Goal: Task Accomplishment & Management: Use online tool/utility

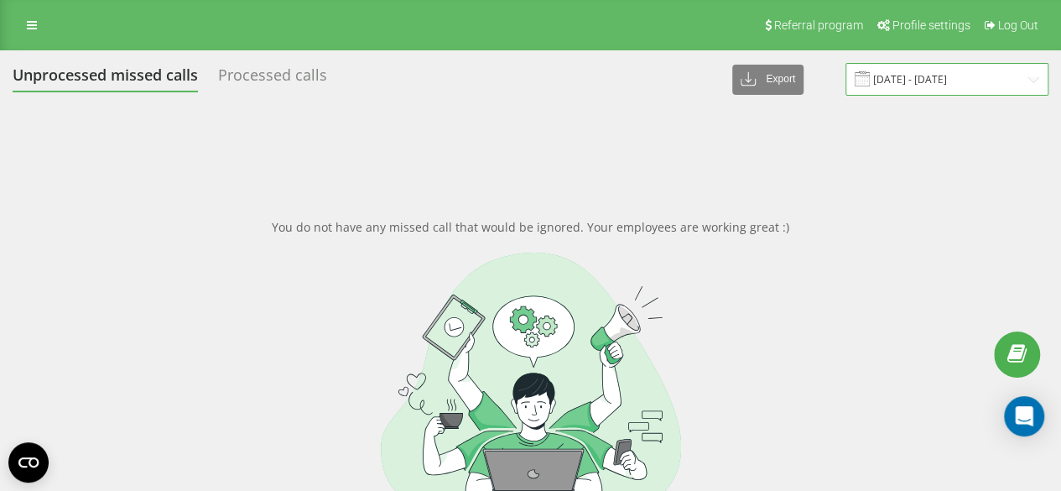
click at [909, 83] on input "18.09.2025 - 19.09.2025" at bounding box center [947, 79] width 203 height 33
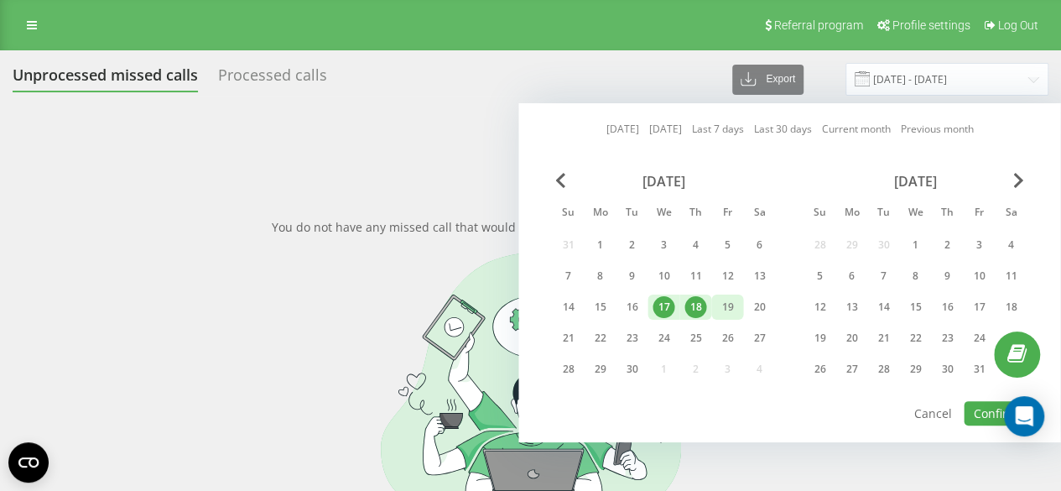
click at [728, 305] on div "19" at bounding box center [728, 307] width 22 height 22
click at [598, 332] on div "22" at bounding box center [600, 338] width 22 height 22
click at [996, 409] on button "Confirm" at bounding box center [995, 413] width 63 height 24
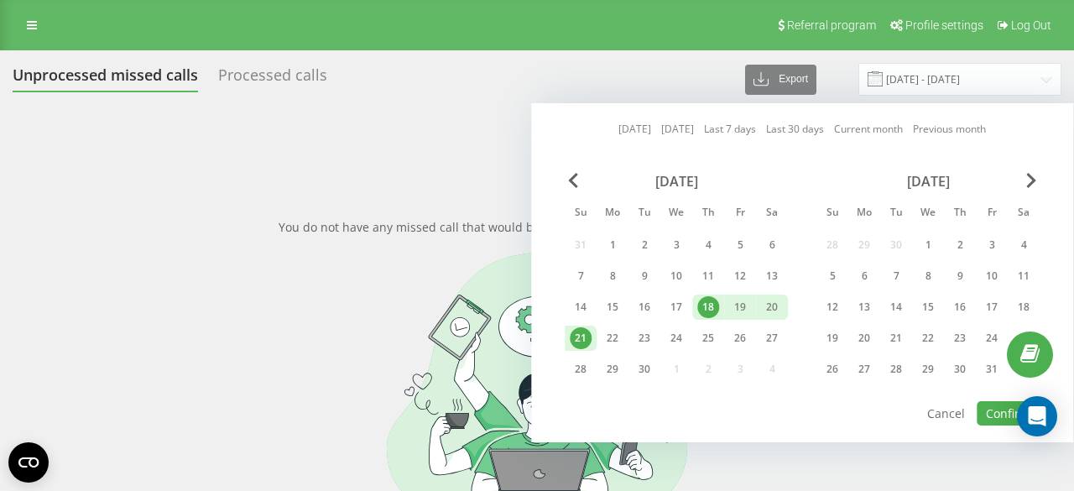
type input "[DATE] - [DATE]"
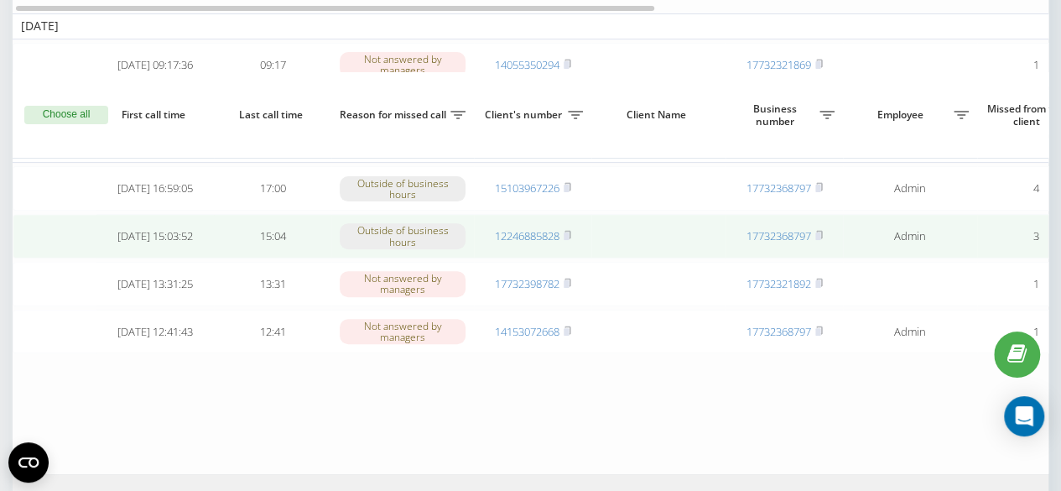
scroll to position [163, 0]
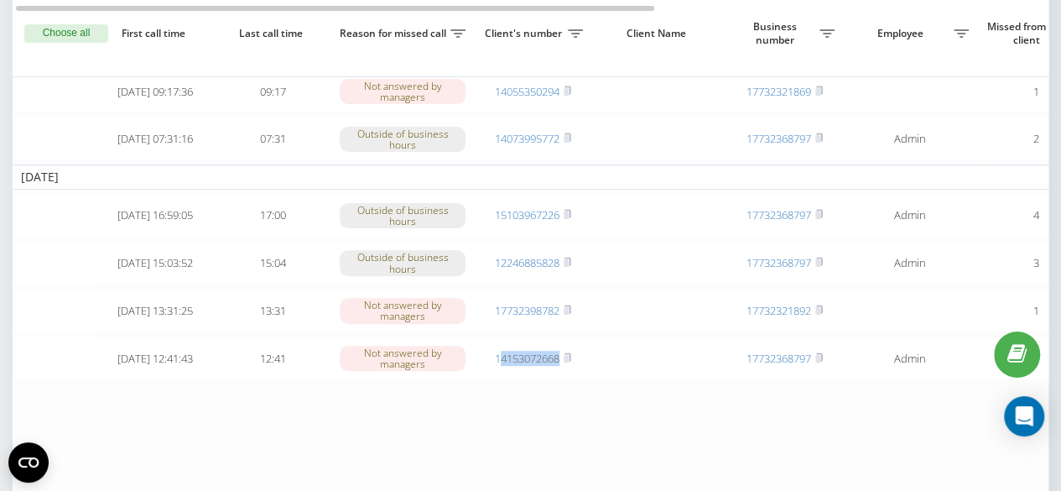
drag, startPoint x: 568, startPoint y: 381, endPoint x: 498, endPoint y: 395, distance: 71.1
click at [498, 395] on table "Today 2025-09-22 09:17:36 09:17 Not answered by managers 14055350294 1773232186…" at bounding box center [852, 227] width 1678 height 548
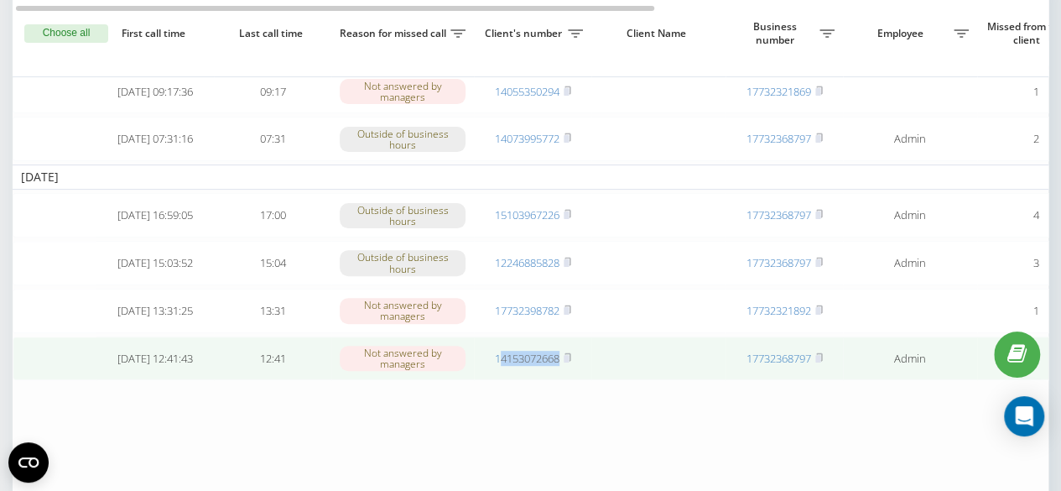
copy link "4153072668"
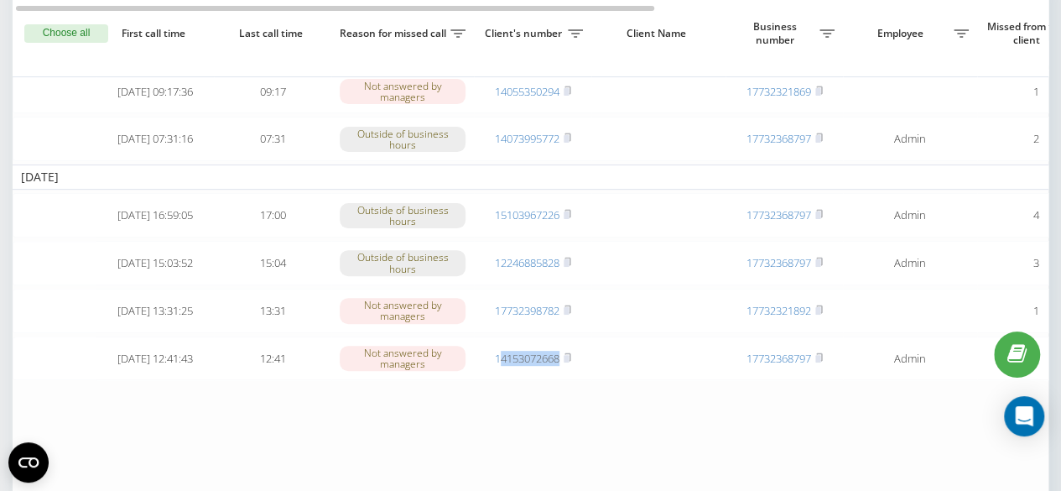
copy link "4153072668"
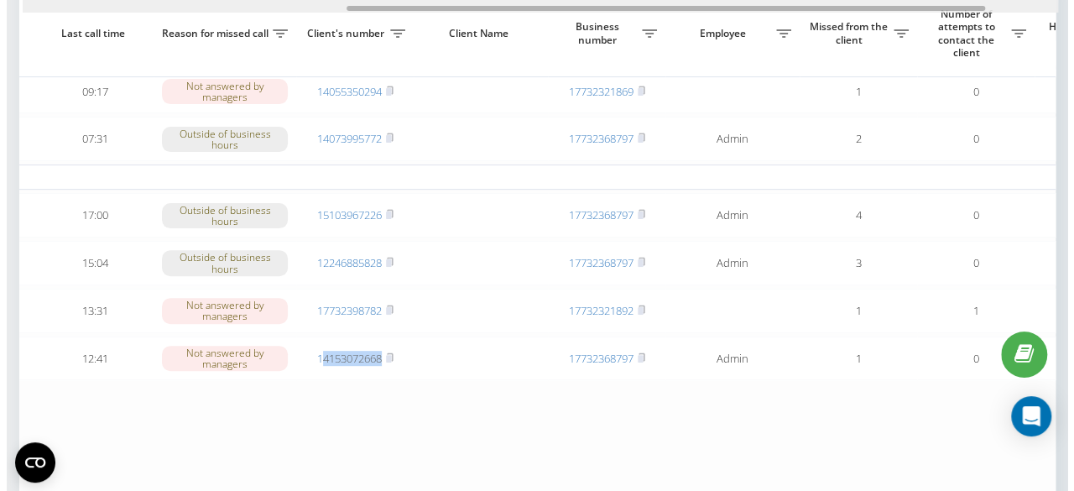
scroll to position [0, 642]
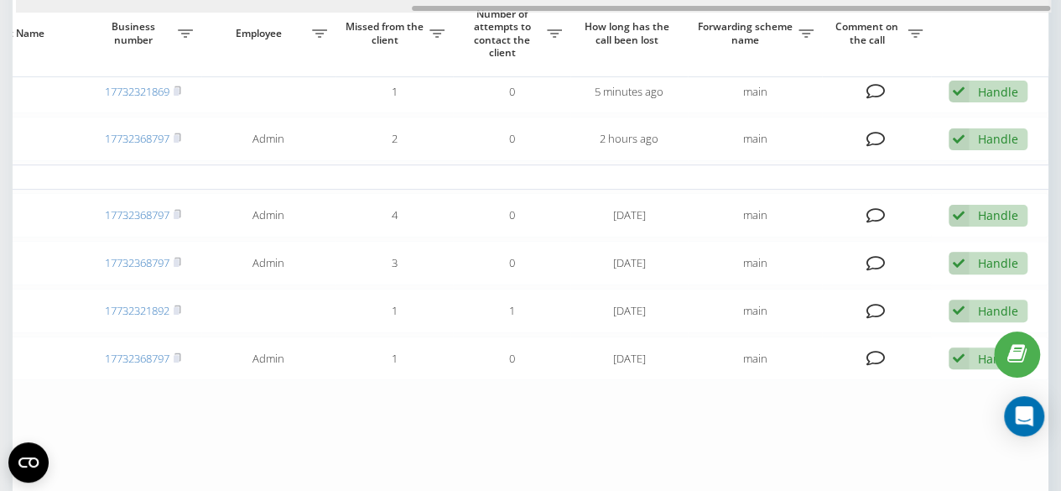
drag, startPoint x: 443, startPoint y: 10, endPoint x: 950, endPoint y: -13, distance: 507.3
click at [950, 0] on html "h2hmovers.com Projects h2hmovers.com Dashboard Call center Call log Message log…" at bounding box center [530, 82] width 1061 height 491
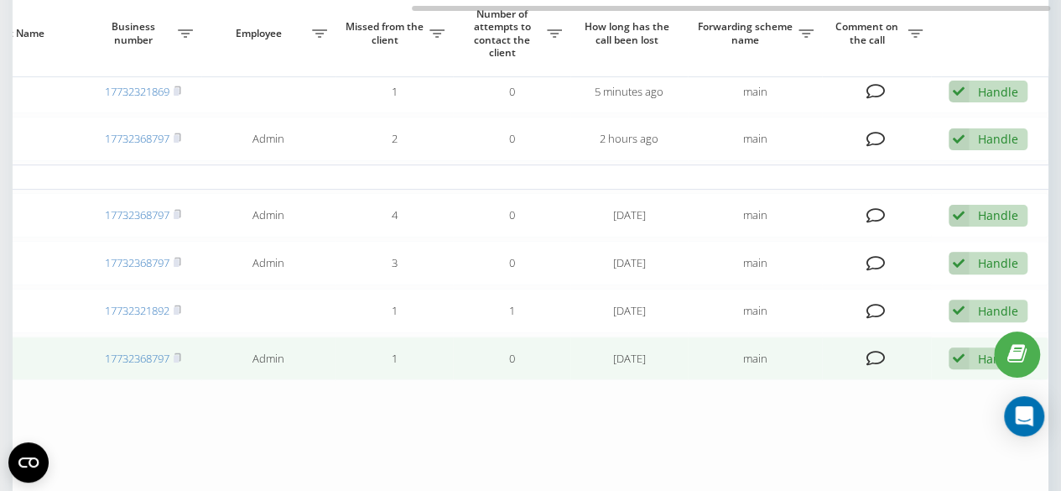
click at [984, 370] on div "Handle Failed to contact Contacted the client using another channel The client …" at bounding box center [988, 358] width 79 height 23
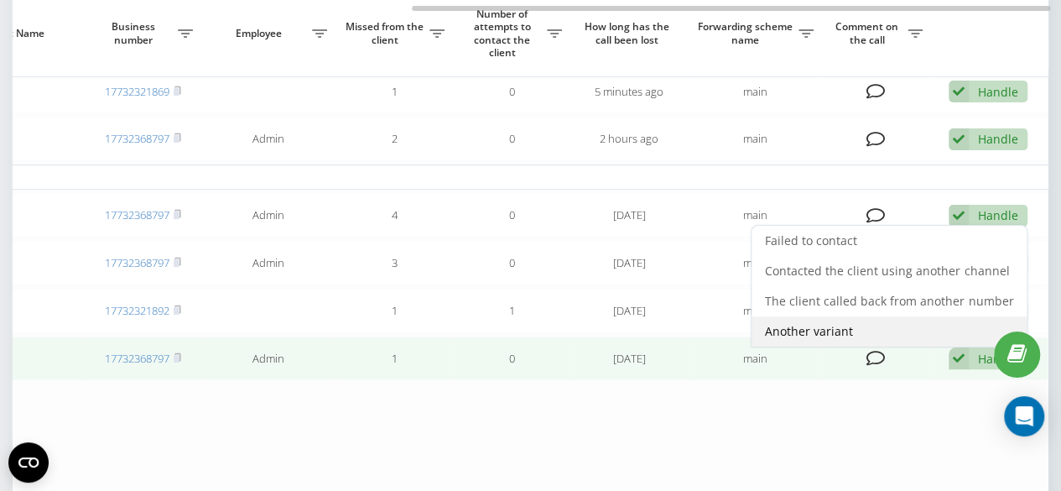
click at [811, 347] on div "Another variant" at bounding box center [889, 331] width 275 height 30
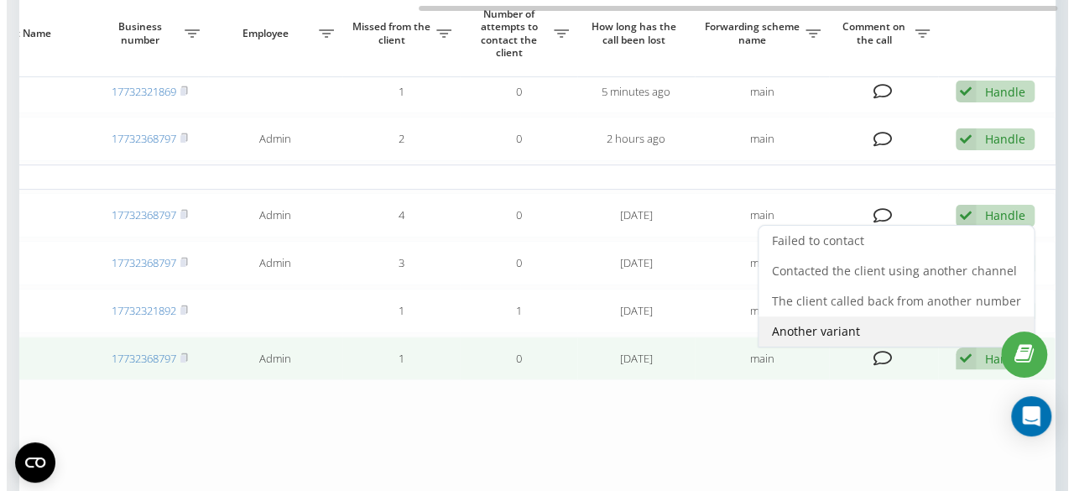
scroll to position [0, 629]
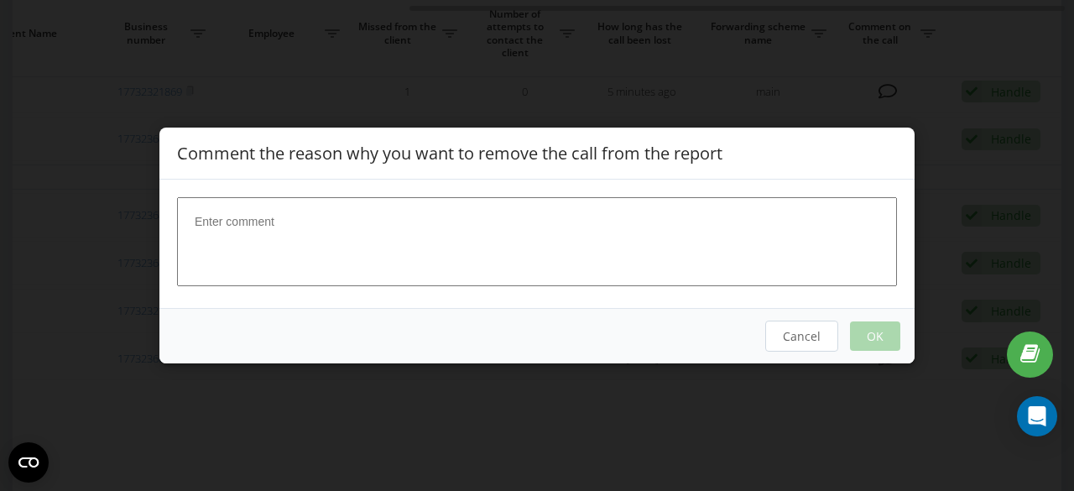
click at [494, 232] on textarea at bounding box center [537, 241] width 720 height 89
type textarea "Brian handled"
click at [884, 341] on button "OK" at bounding box center [875, 335] width 50 height 29
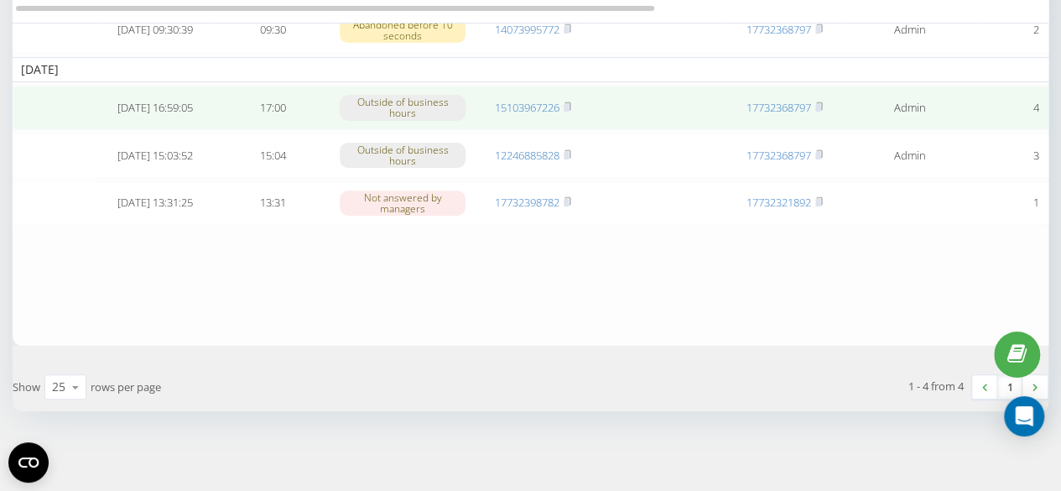
scroll to position [230, 0]
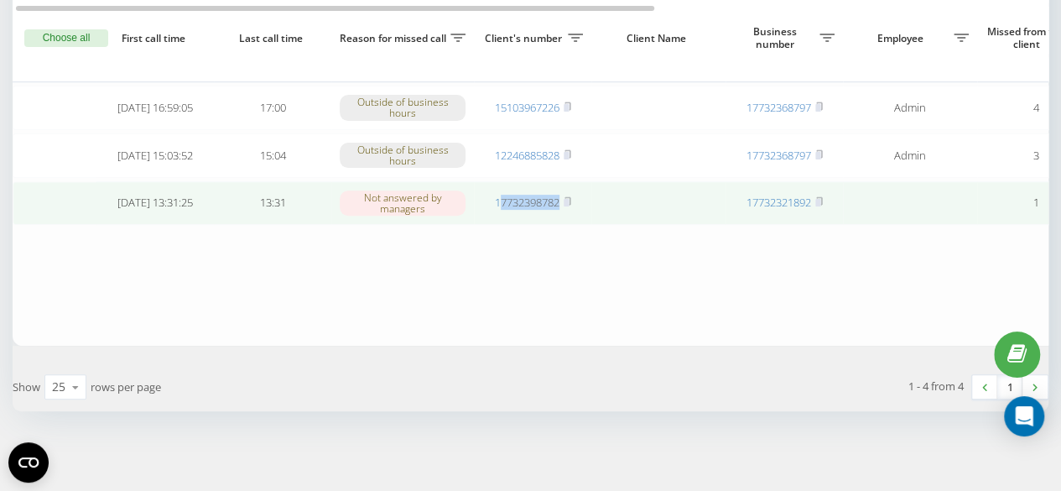
drag, startPoint x: 564, startPoint y: 218, endPoint x: 500, endPoint y: 223, distance: 64.0
click at [500, 223] on td "17732398782" at bounding box center [532, 203] width 117 height 44
copy link "7732398782"
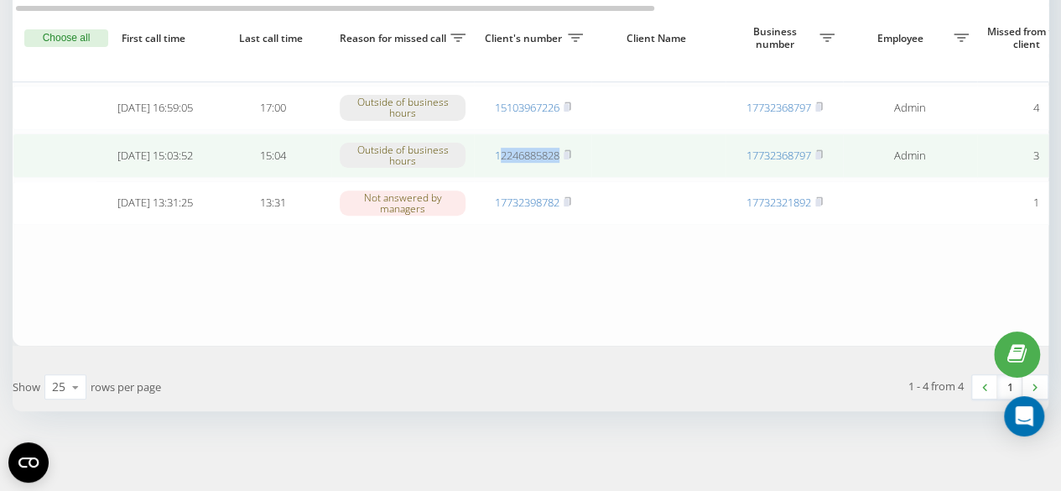
drag, startPoint x: 564, startPoint y: 163, endPoint x: 497, endPoint y: 169, distance: 67.4
click at [497, 169] on td "12246885828" at bounding box center [532, 155] width 117 height 44
copy link "2246885828"
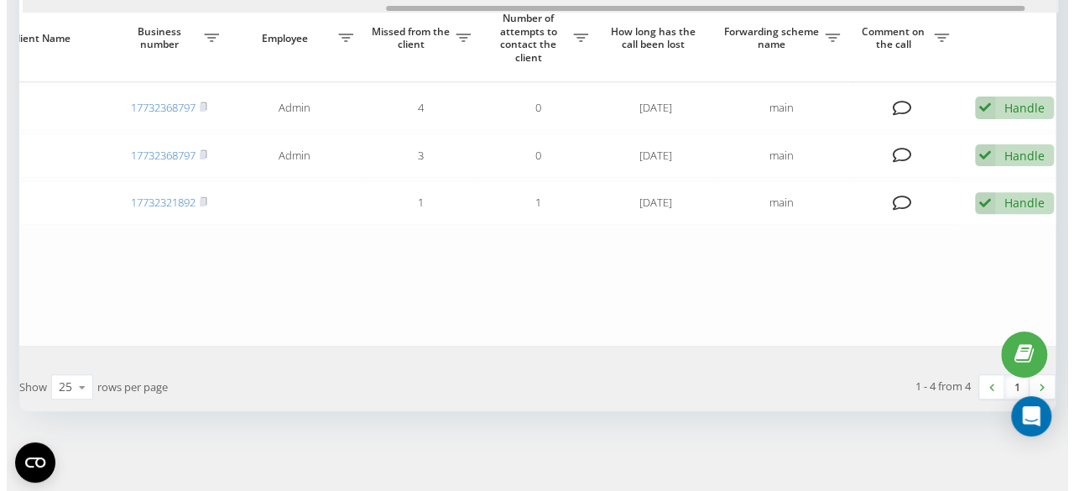
scroll to position [0, 642]
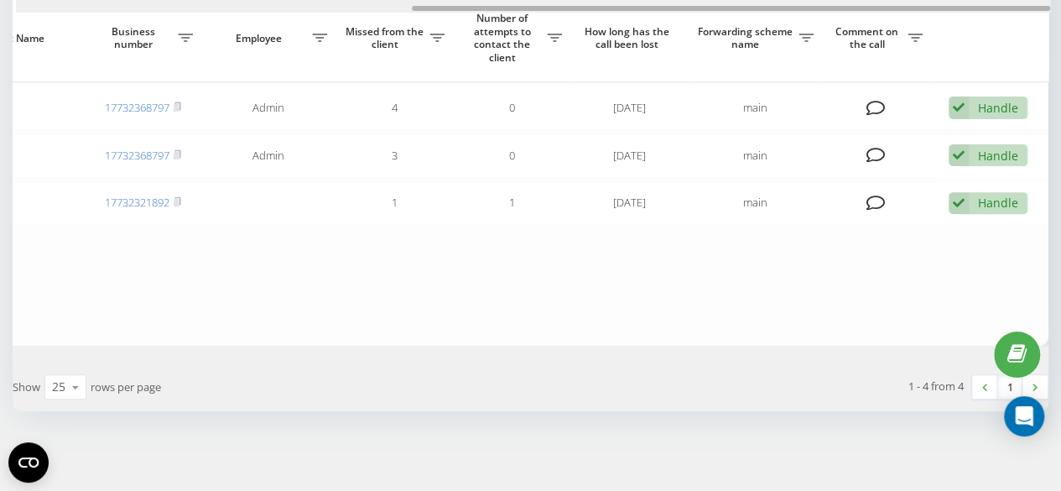
drag, startPoint x: 413, startPoint y: 6, endPoint x: 928, endPoint y: 127, distance: 529.1
click at [842, 2] on div at bounding box center [533, 6] width 1035 height 13
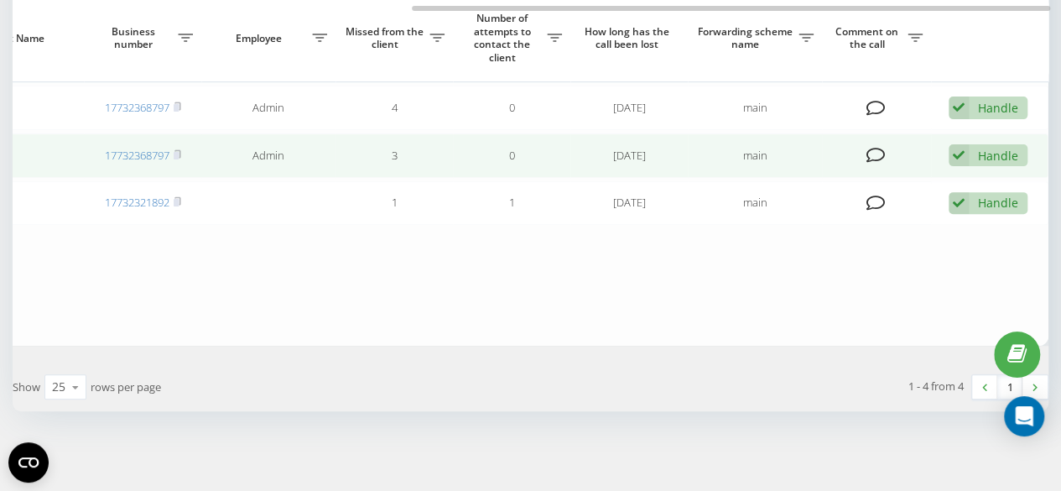
click at [993, 160] on div "Handle Failed to contact Contacted the client using another channel The client …" at bounding box center [988, 155] width 79 height 23
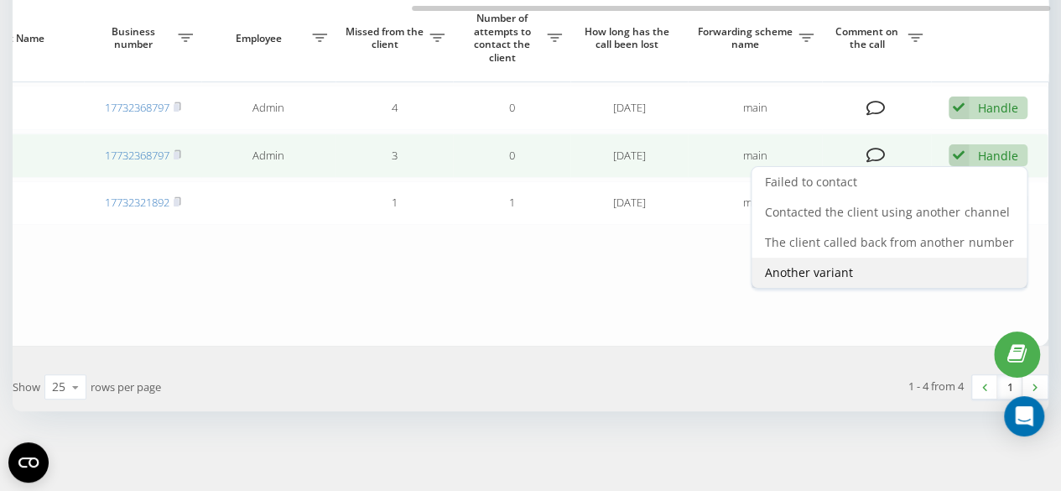
click at [805, 266] on span "Another variant" at bounding box center [809, 272] width 88 height 16
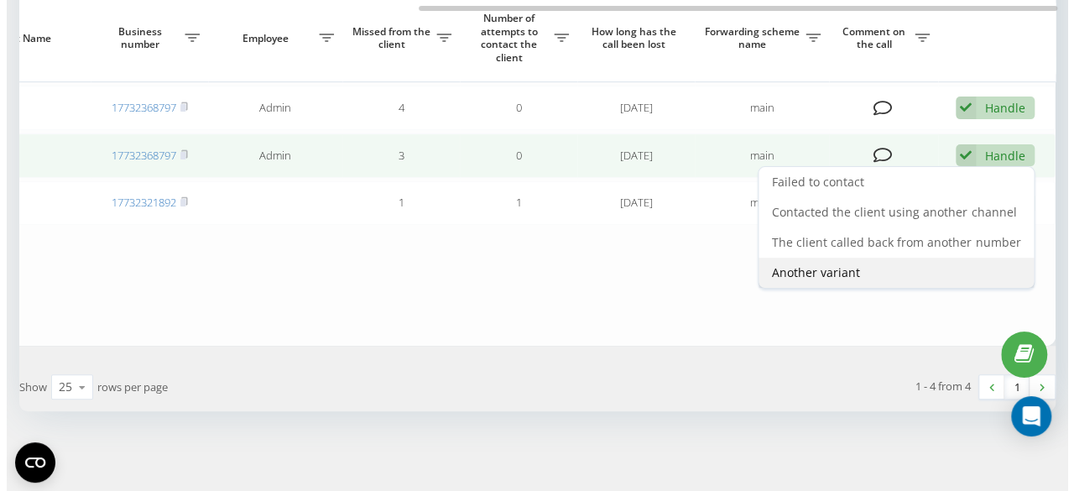
scroll to position [0, 629]
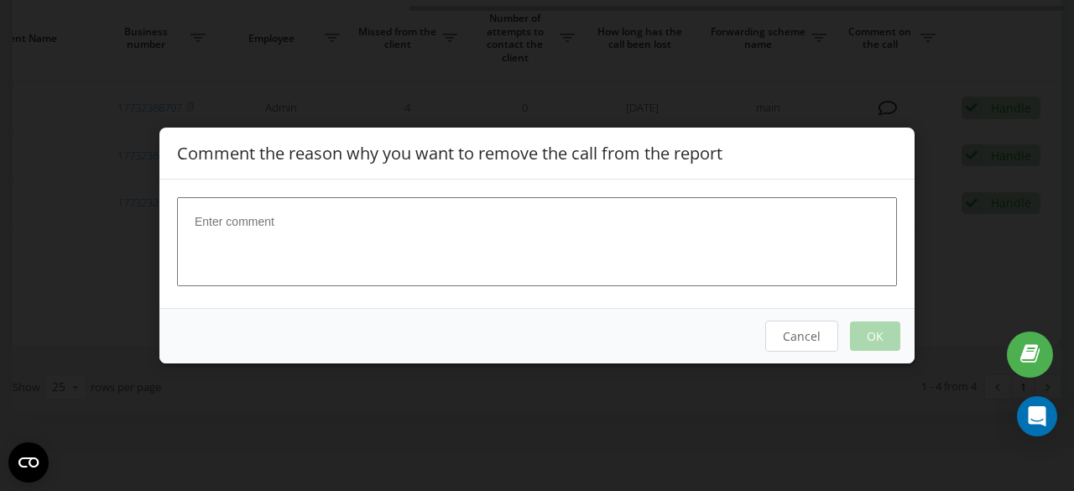
click at [569, 238] on textarea at bounding box center [537, 241] width 720 height 89
type textarea "Handled"
click at [863, 326] on button "OK" at bounding box center [875, 335] width 50 height 29
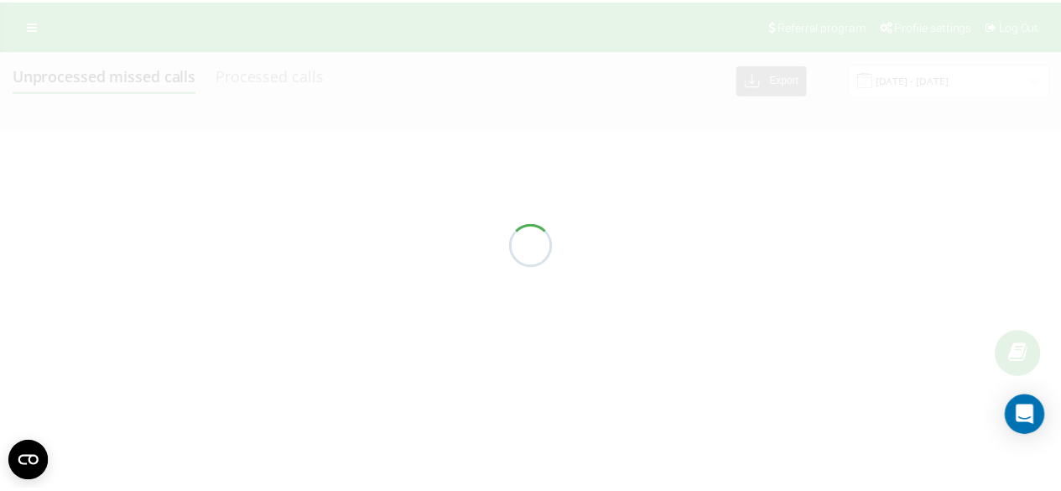
scroll to position [0, 0]
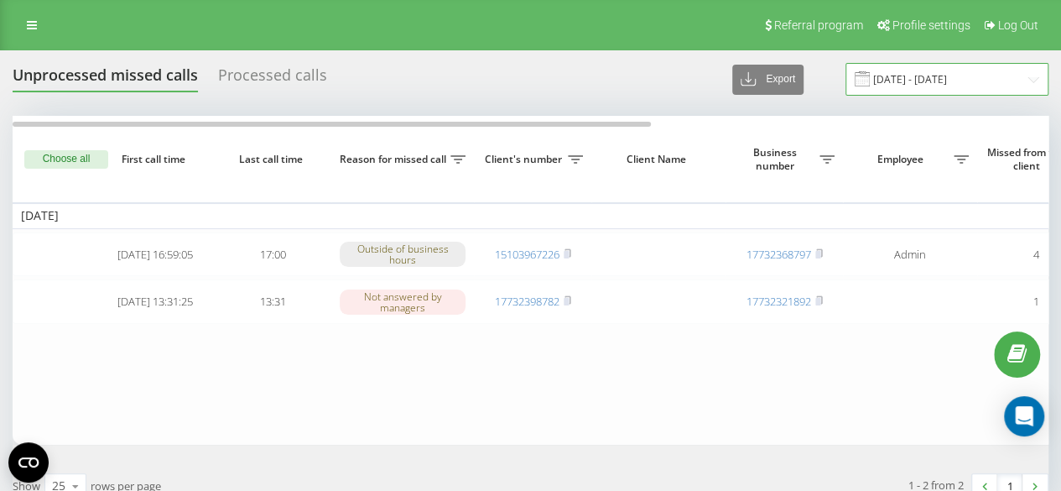
click at [921, 91] on input "[DATE] - [DATE]" at bounding box center [947, 79] width 203 height 33
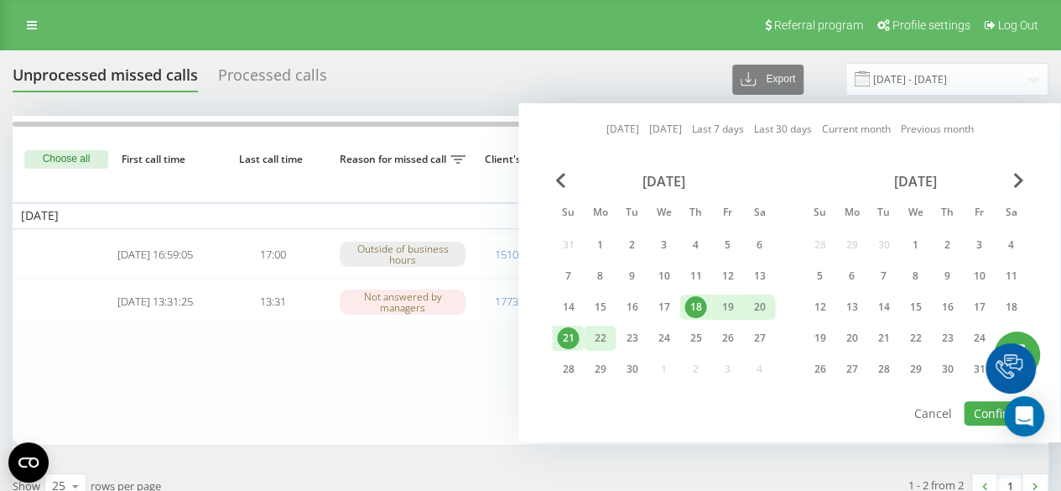
click at [609, 337] on div "22" at bounding box center [600, 338] width 22 height 22
click at [724, 310] on div "19" at bounding box center [728, 307] width 22 height 22
click at [587, 338] on div "22" at bounding box center [600, 338] width 32 height 25
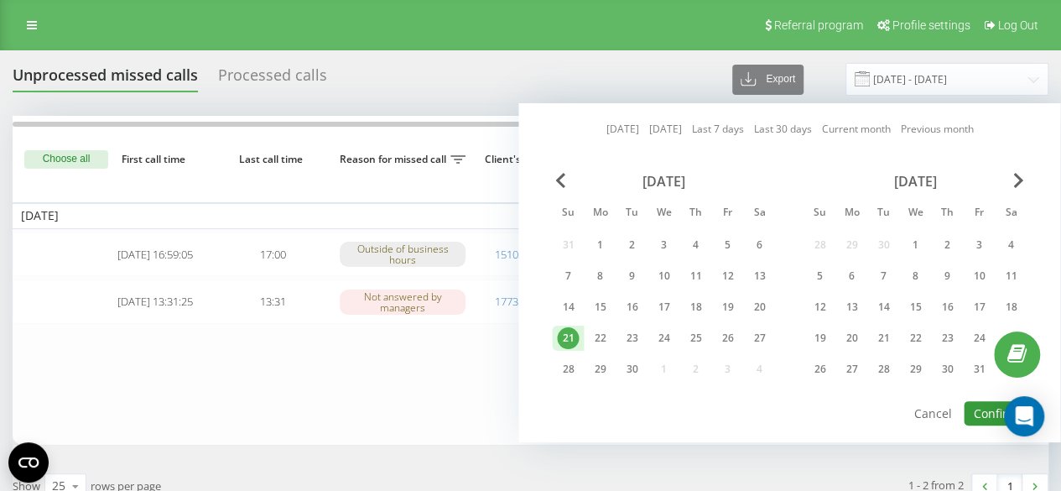
click at [977, 411] on button "Confirm" at bounding box center [995, 413] width 63 height 24
type input "[DATE] - [DATE]"
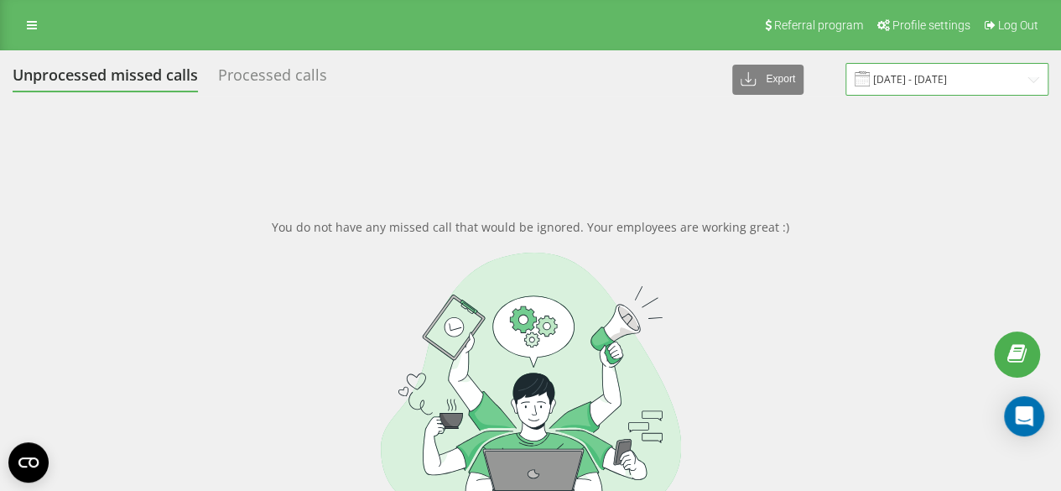
click at [960, 77] on input "[DATE] - [DATE]" at bounding box center [947, 79] width 203 height 33
click at [911, 73] on input "[DATE] - [DATE]" at bounding box center [947, 79] width 203 height 33
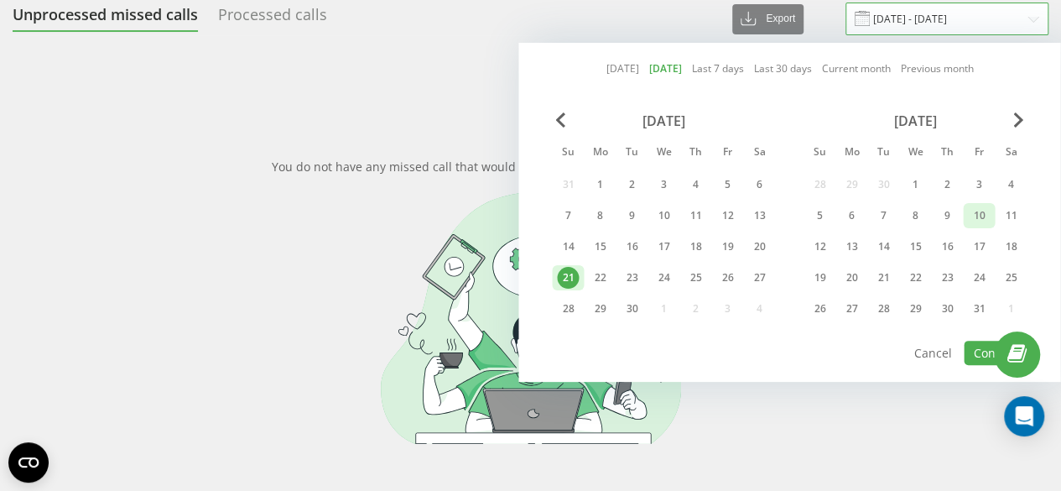
scroll to position [84, 0]
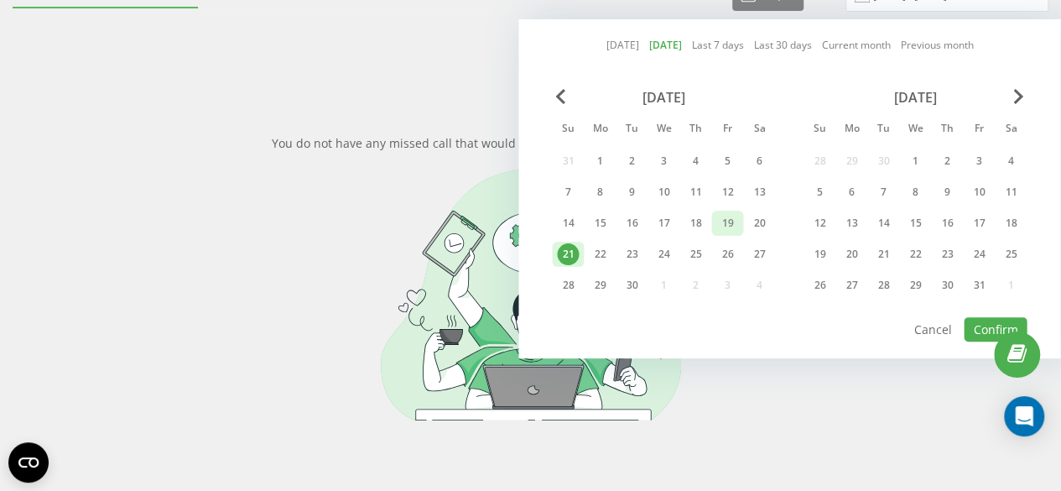
click at [732, 218] on div "19" at bounding box center [728, 223] width 22 height 22
click at [597, 254] on div "22" at bounding box center [600, 254] width 22 height 22
click at [977, 330] on button "Confirm" at bounding box center [995, 329] width 63 height 24
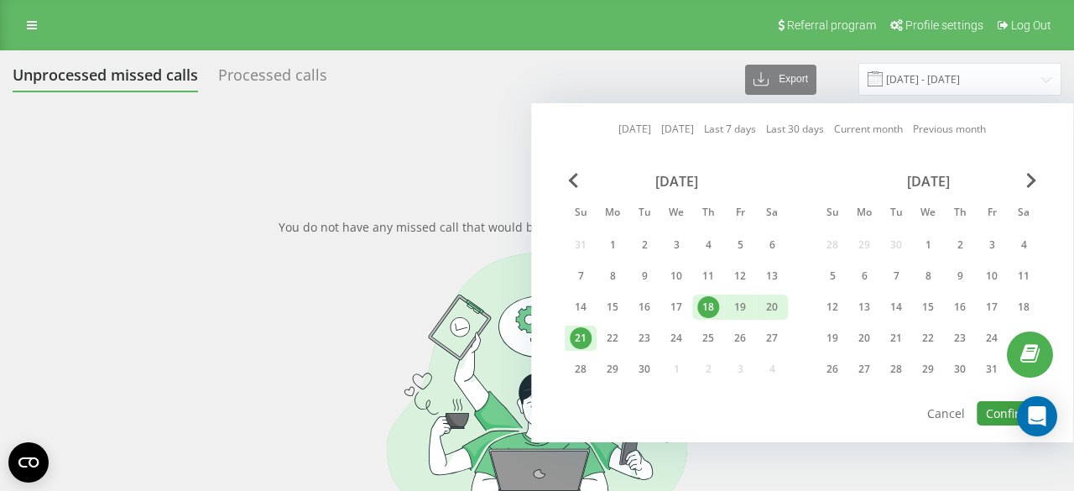
type input "[DATE] - [DATE]"
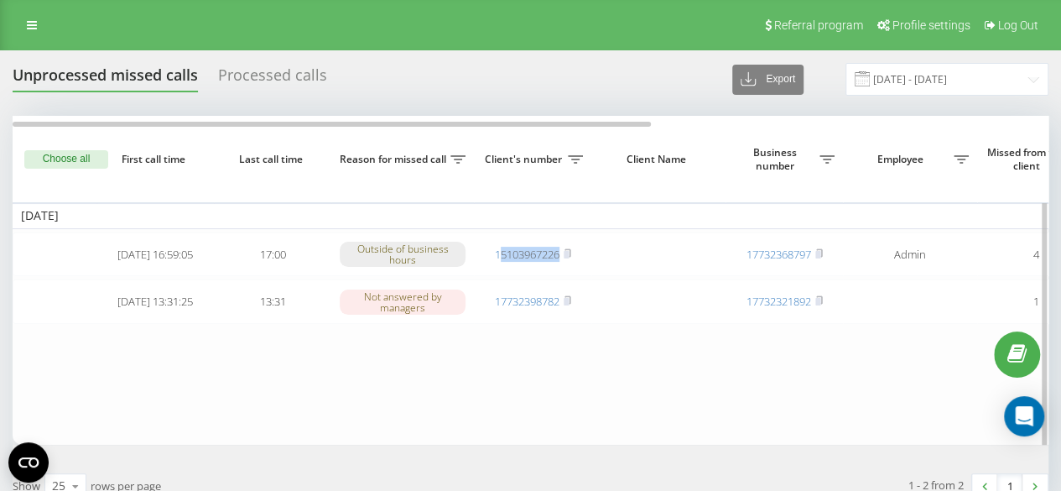
drag, startPoint x: 574, startPoint y: 268, endPoint x: 498, endPoint y: 278, distance: 76.2
click at [498, 278] on table "[DATE] [DATE] 16:59:05 17:00 Outside of business hours 15103967226 17732368797 …" at bounding box center [852, 280] width 1678 height 329
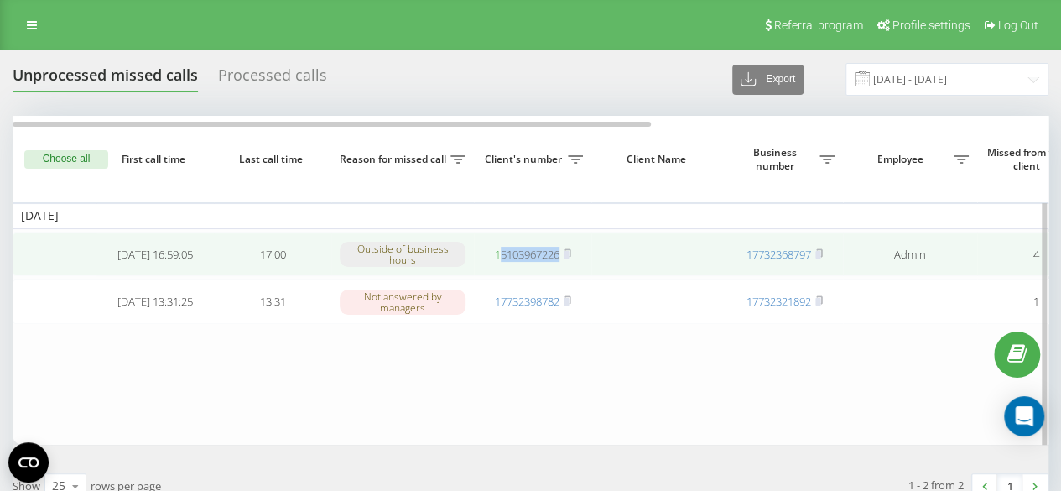
copy link "5103967226"
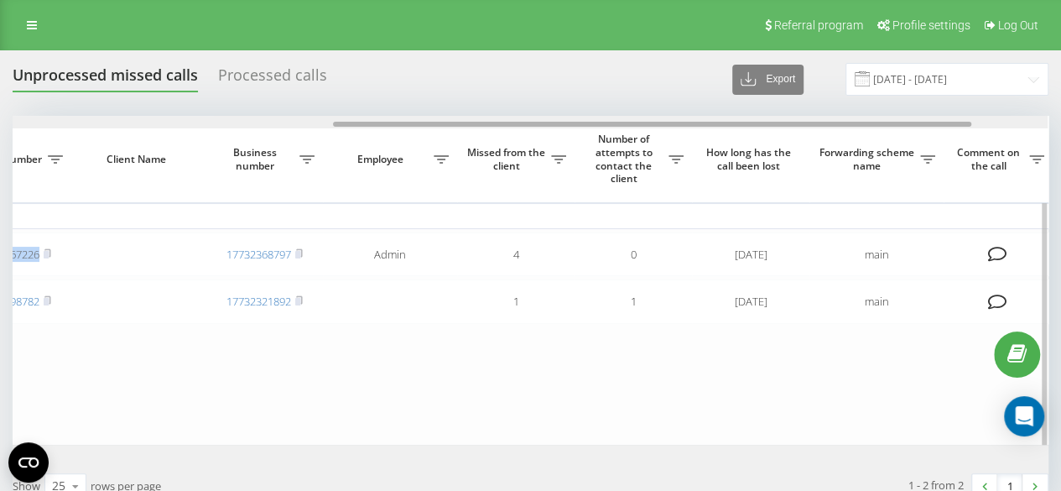
scroll to position [0, 642]
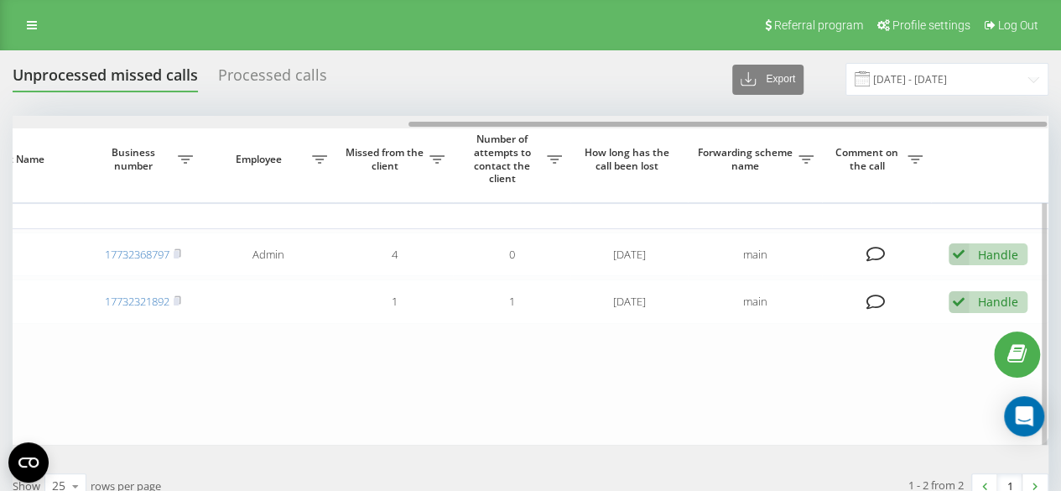
drag, startPoint x: 313, startPoint y: 122, endPoint x: 794, endPoint y: 160, distance: 482.3
click at [791, 160] on div "Choose all First call time Last call time Reason for missed call Client's numbe…" at bounding box center [531, 280] width 1036 height 329
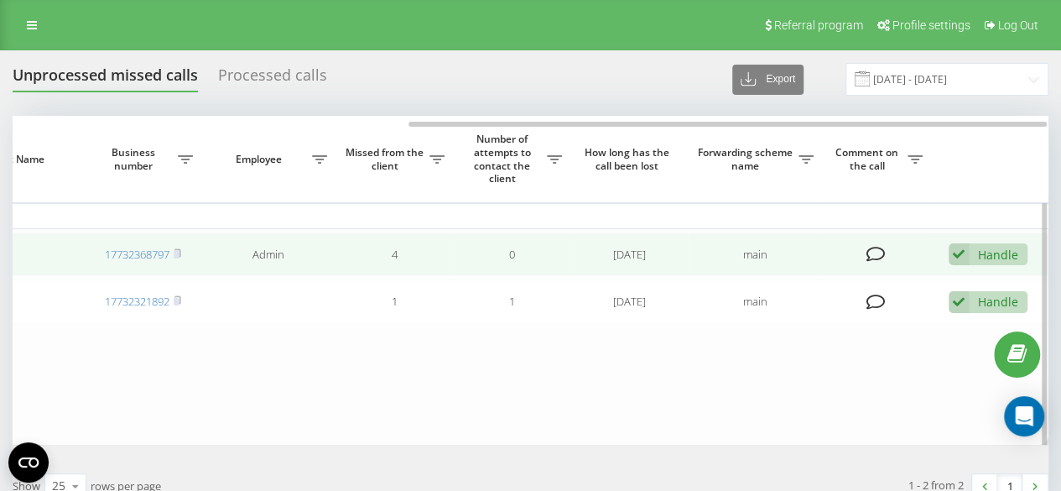
click at [1002, 247] on div "Handle" at bounding box center [998, 255] width 40 height 16
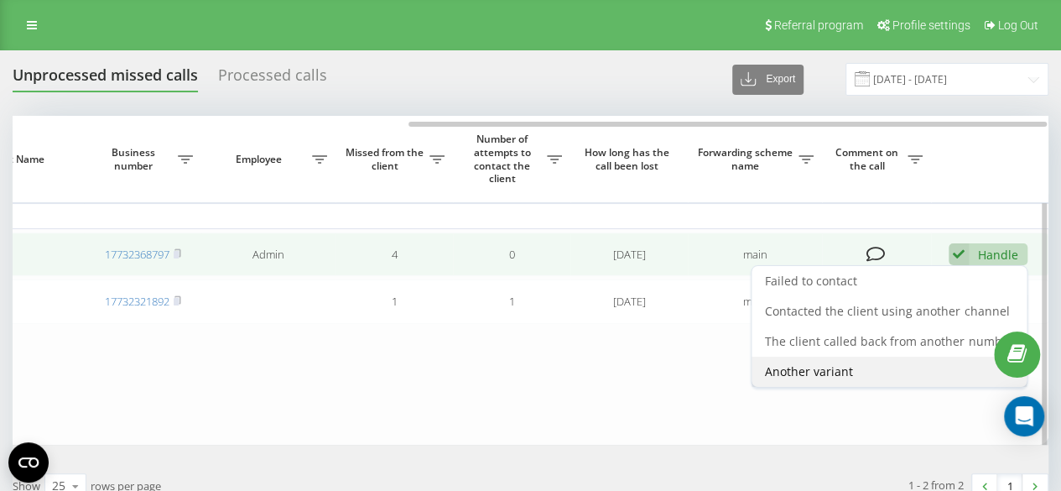
click at [846, 376] on span "Another variant" at bounding box center [809, 371] width 88 height 16
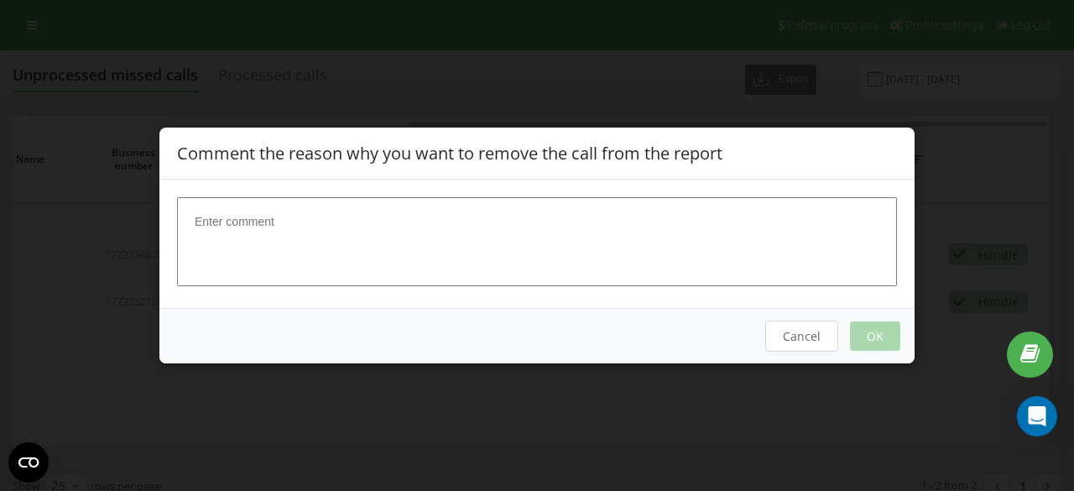
click at [579, 248] on textarea at bounding box center [537, 241] width 720 height 89
paste textarea "[PERSON_NAME]"
type textarea "[PERSON_NAME] handled"
click at [890, 343] on button "OK" at bounding box center [875, 335] width 50 height 29
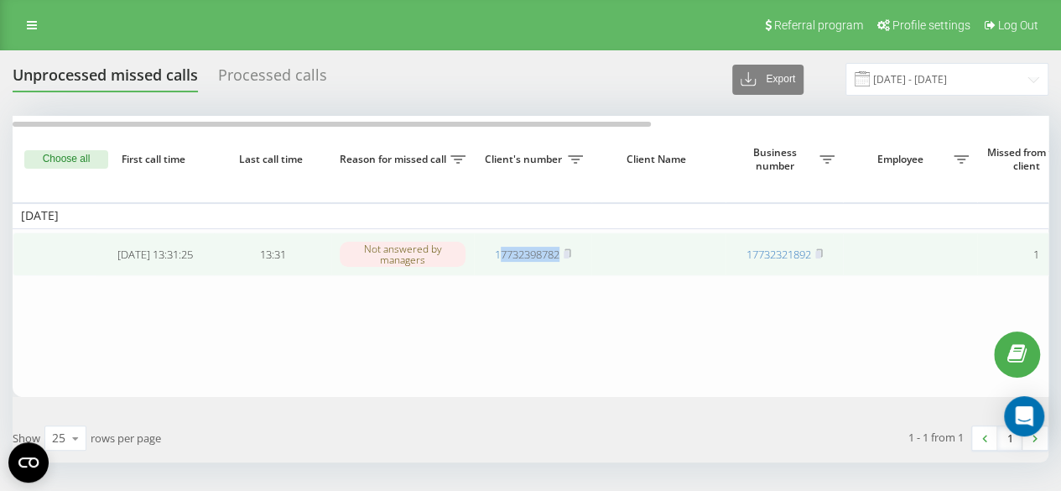
drag, startPoint x: 566, startPoint y: 264, endPoint x: 497, endPoint y: 264, distance: 69.6
click at [497, 264] on td "17732398782" at bounding box center [532, 254] width 117 height 44
copy link "7732398782"
